Goal: Task Accomplishment & Management: Manage account settings

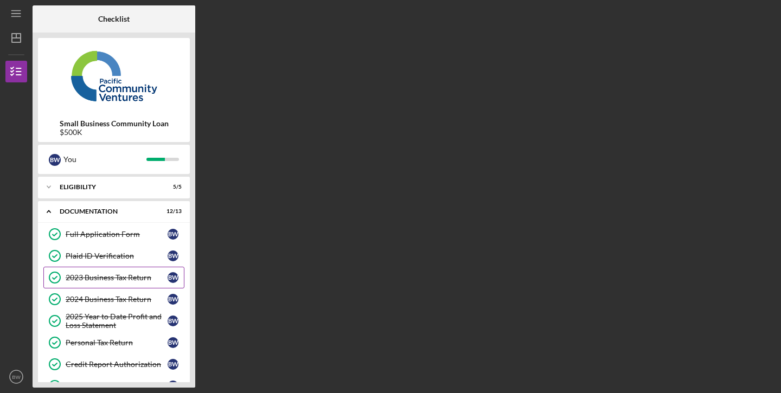
scroll to position [183, 0]
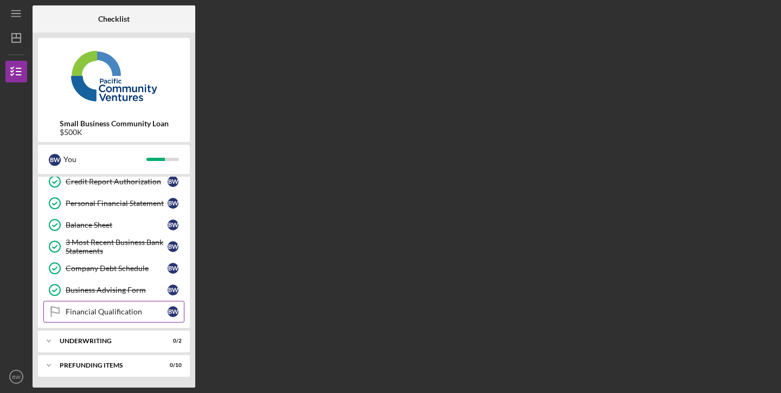
click at [124, 304] on link "Financial Qualification Financial Qualification B W" at bounding box center [113, 312] width 141 height 22
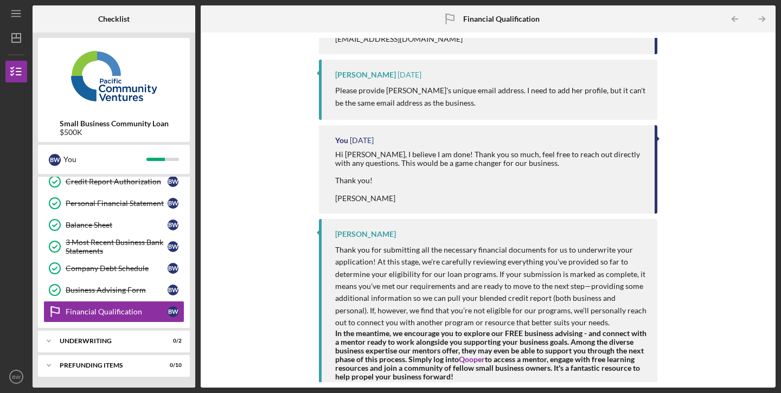
scroll to position [436, 0]
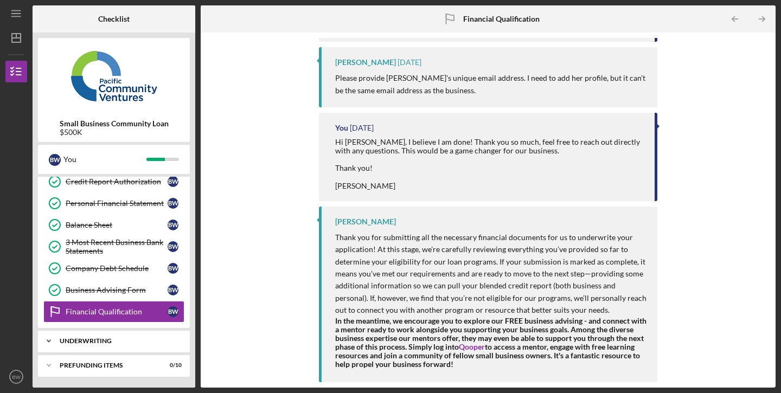
click at [122, 346] on div "Icon/Expander Underwriting 0 / 2" at bounding box center [114, 341] width 152 height 22
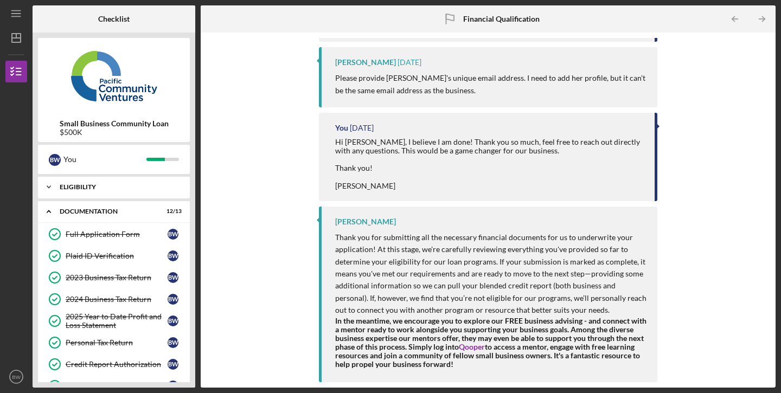
click at [94, 187] on div "Eligibility" at bounding box center [118, 187] width 117 height 7
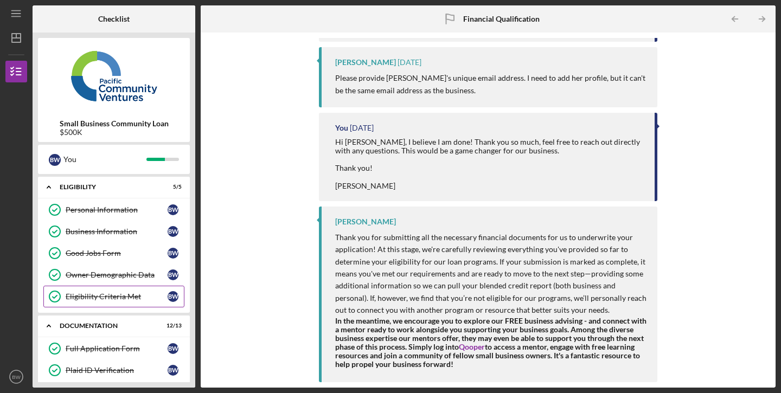
click at [101, 304] on link "Eligibility Criteria Met Eligibility Criteria Met B W" at bounding box center [113, 297] width 141 height 22
